Goal: Find specific page/section: Find specific page/section

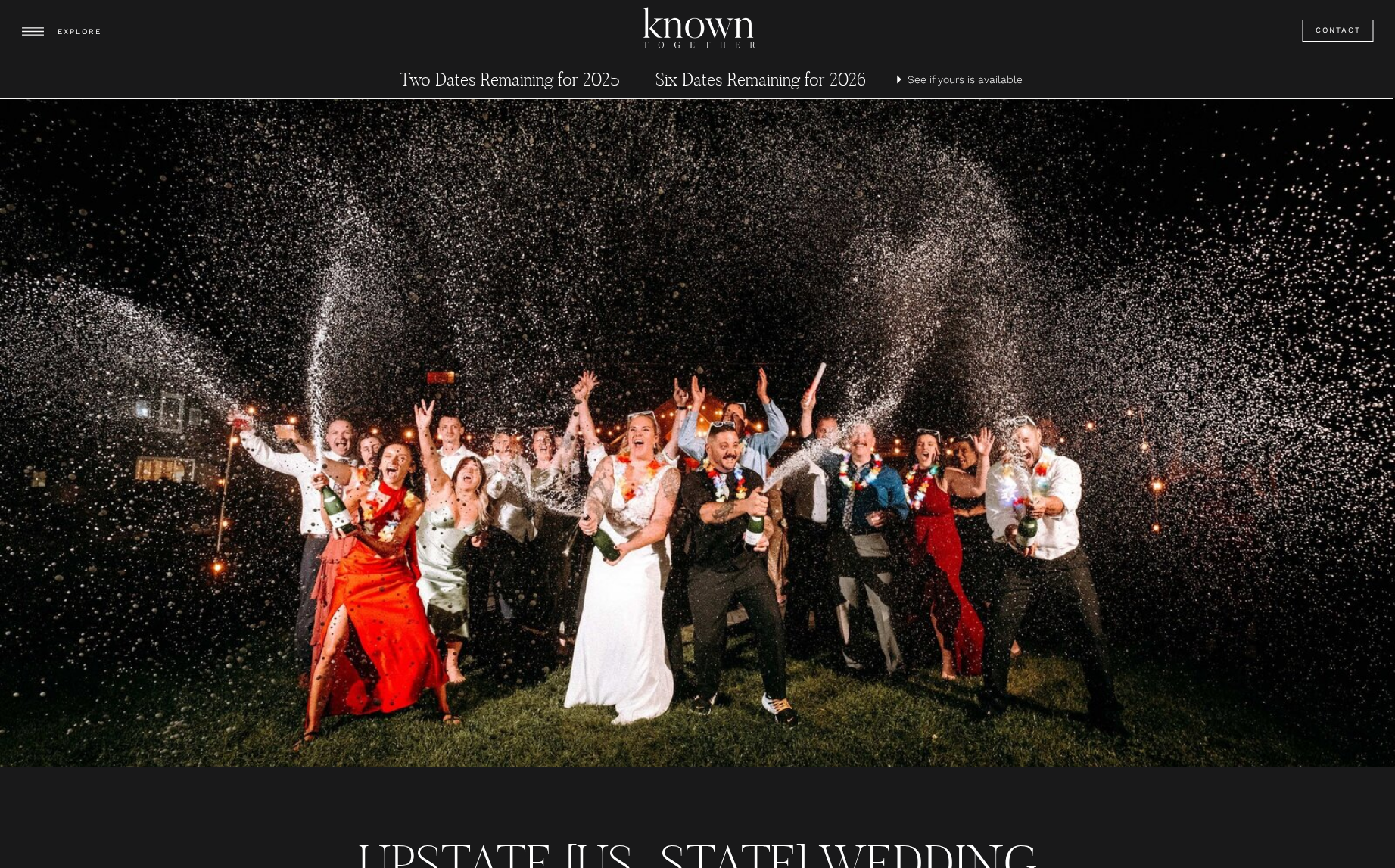
scroll to position [6163, 0]
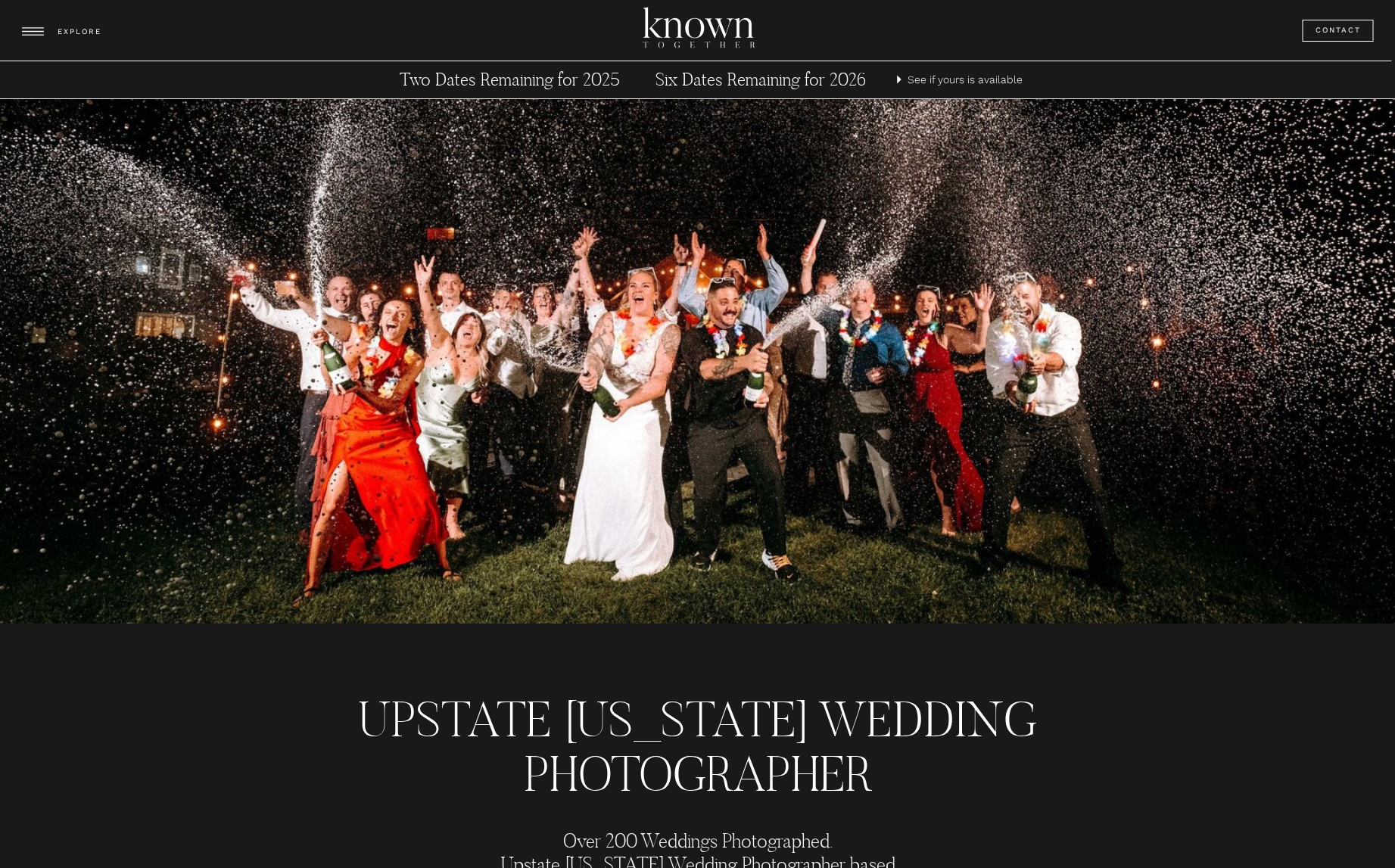
click at [77, 35] on h3 "EXPLORE" at bounding box center [81, 32] width 47 height 15
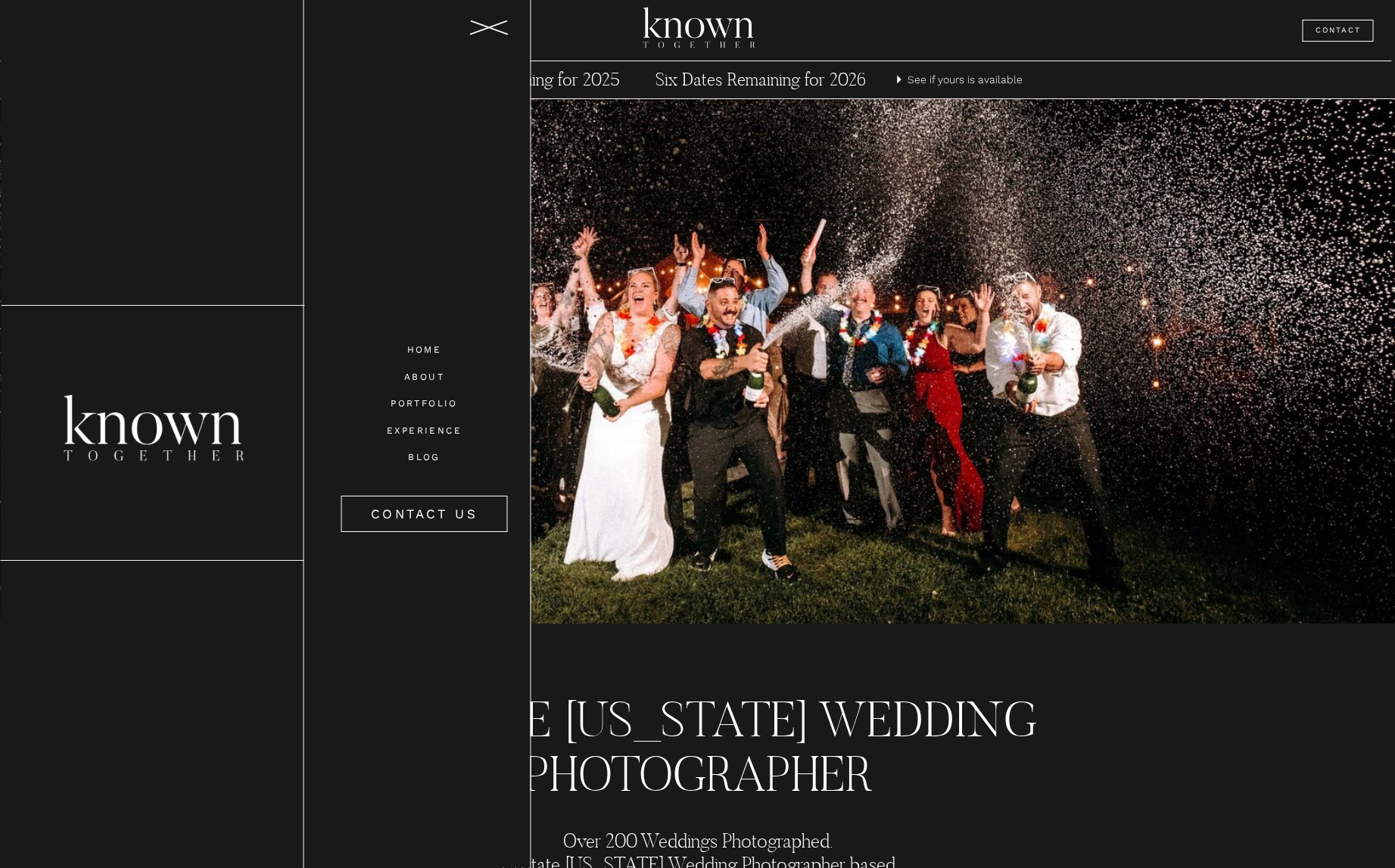
click at [411, 399] on nav "PORTFOLIO" at bounding box center [423, 402] width 107 height 13
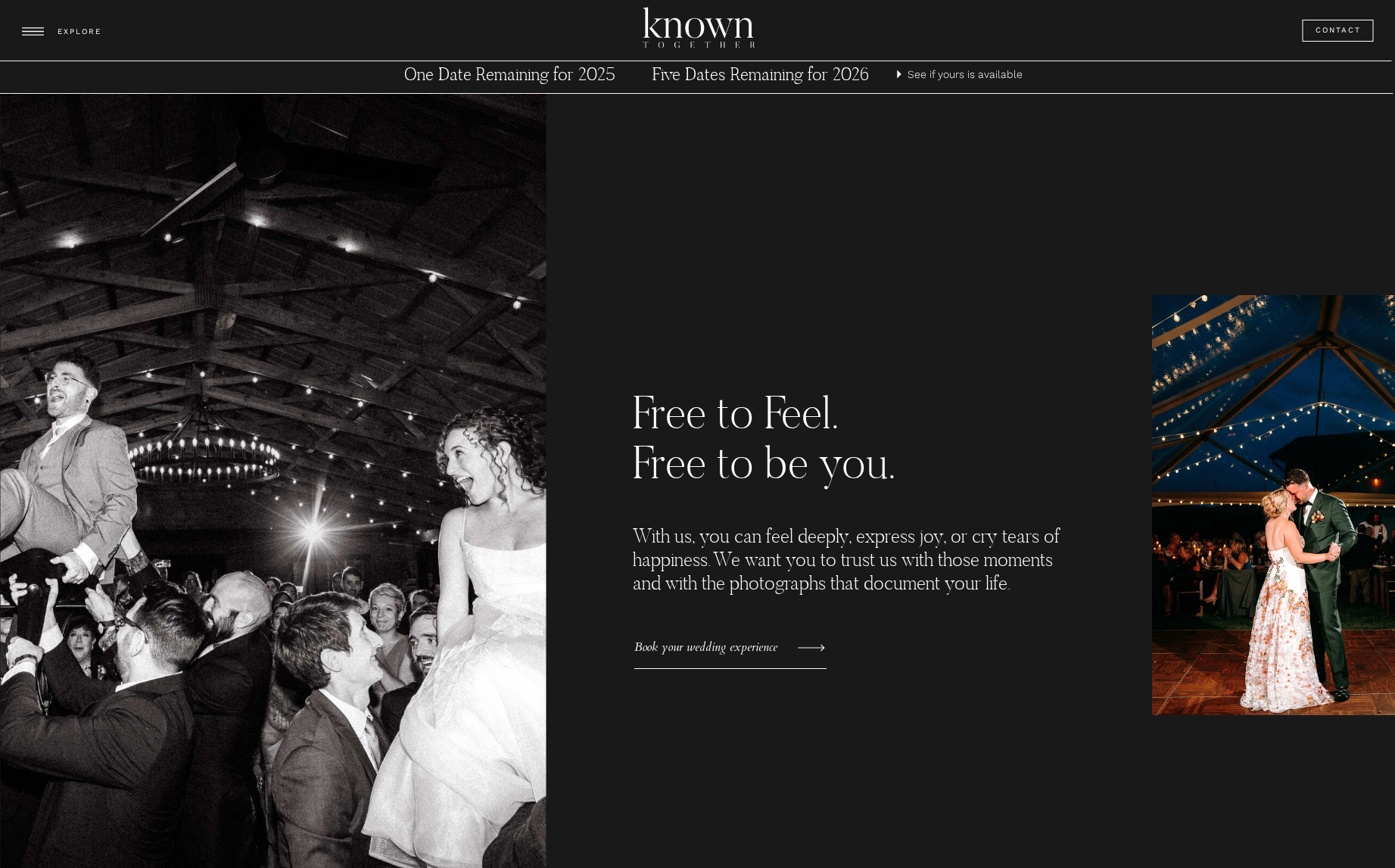
scroll to position [799, 0]
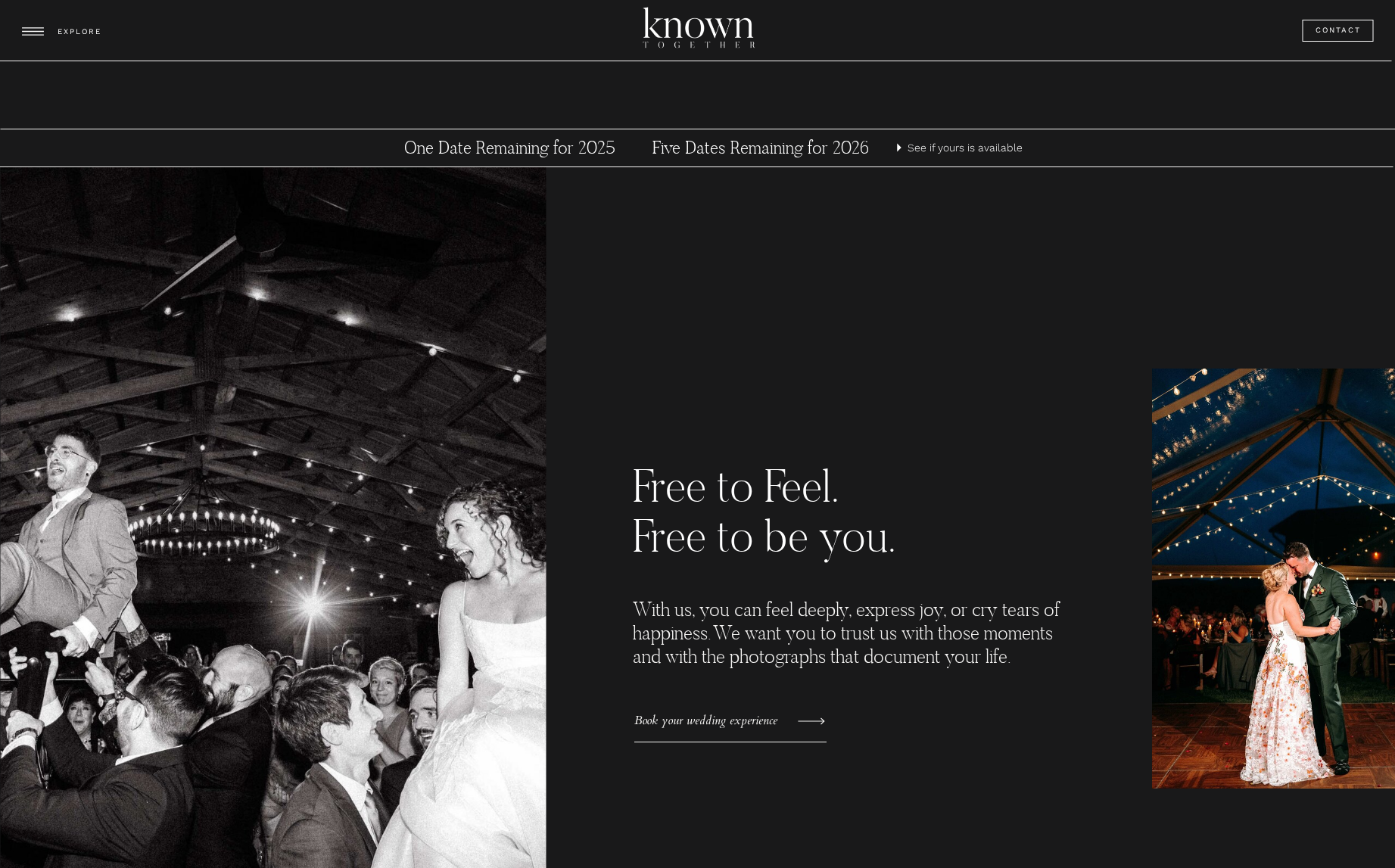
click at [962, 151] on p "See if yours is available" at bounding box center [966, 147] width 119 height 19
